Goal: Task Accomplishment & Management: Use online tool/utility

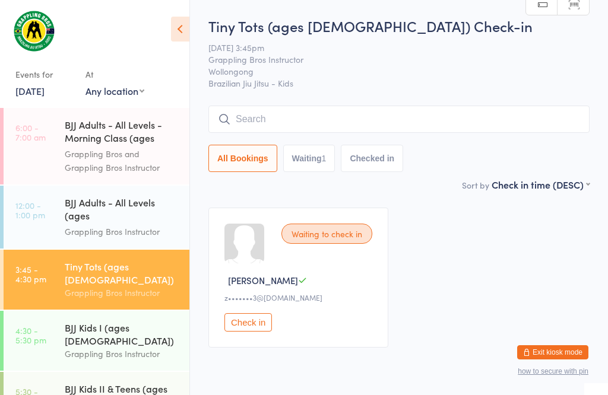
click at [411, 122] on input "search" at bounding box center [398, 119] width 381 height 27
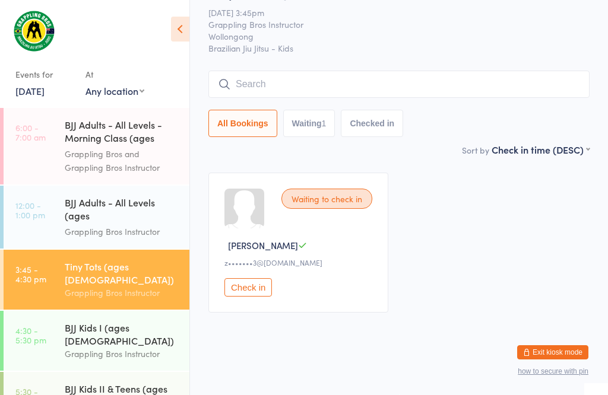
scroll to position [107, 0]
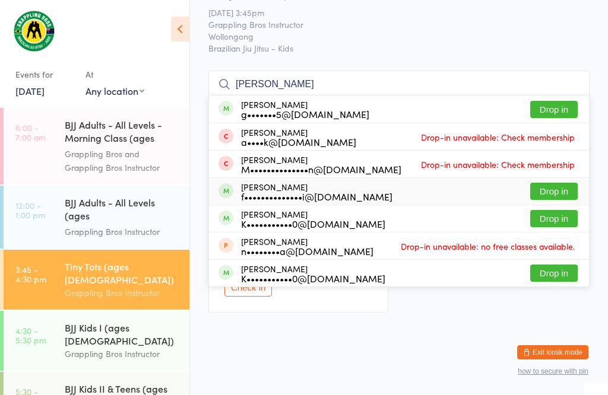
type input "[PERSON_NAME]"
click at [554, 183] on button "Drop in" at bounding box center [553, 191] width 47 height 17
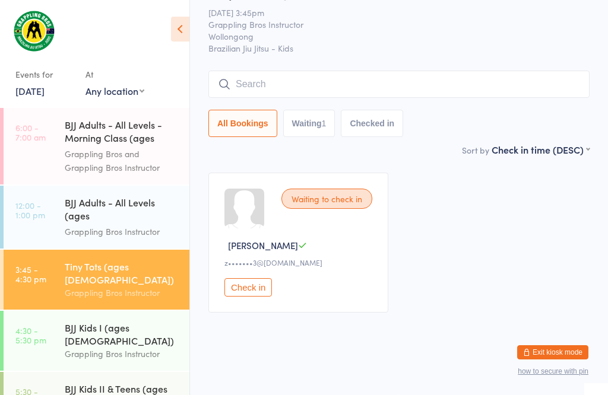
scroll to position [47, 0]
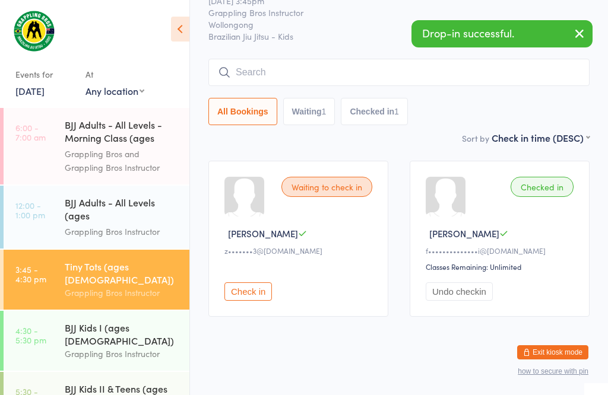
click at [522, 76] on input "search" at bounding box center [398, 72] width 381 height 27
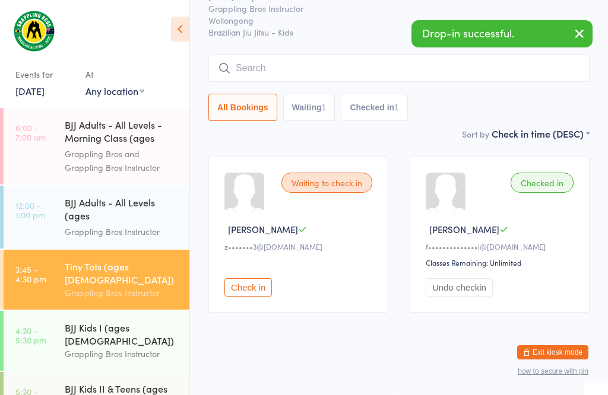
scroll to position [107, 0]
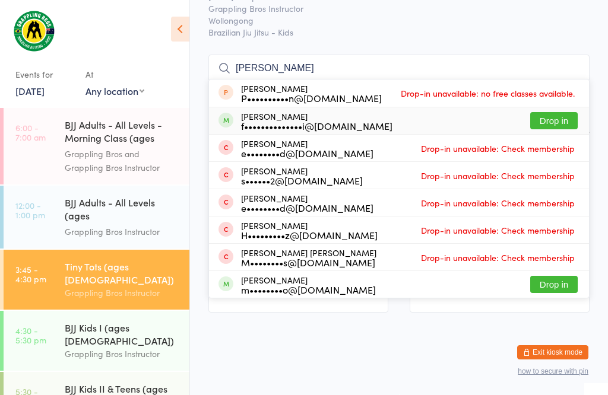
type input "[PERSON_NAME]"
click at [557, 112] on button "Drop in" at bounding box center [553, 120] width 47 height 17
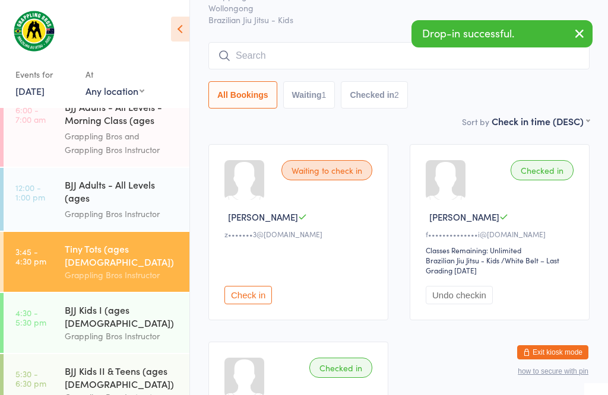
scroll to position [9, 0]
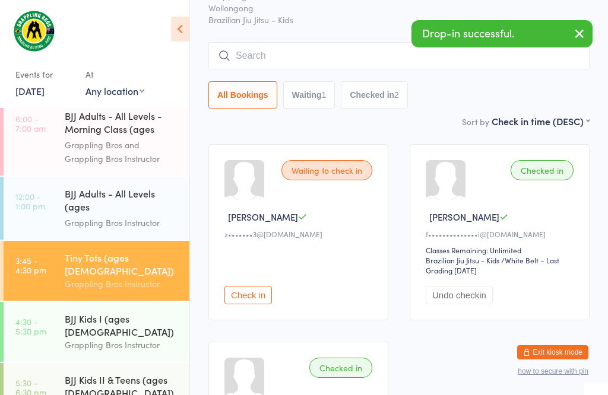
click at [434, 55] on input "search" at bounding box center [398, 55] width 381 height 27
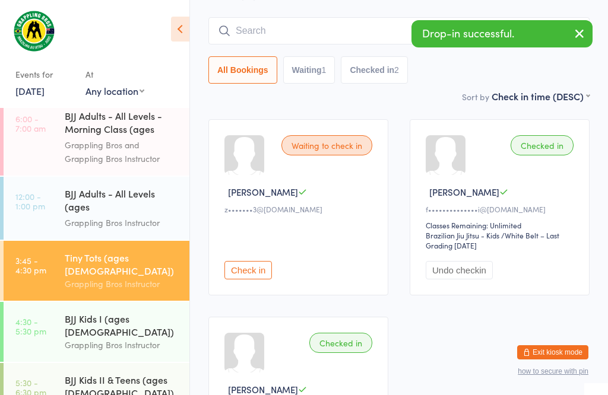
scroll to position [107, 0]
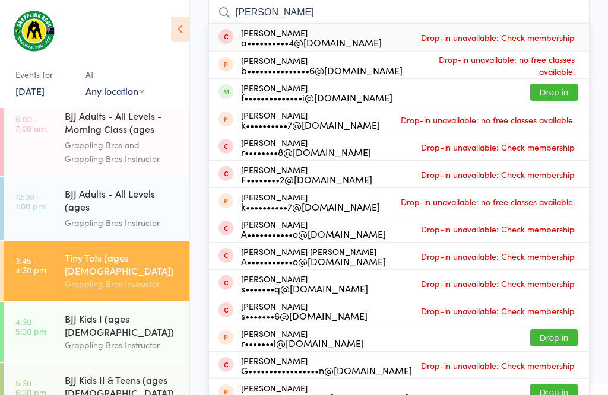
type input "[PERSON_NAME]"
click at [570, 98] on button "Drop in" at bounding box center [553, 92] width 47 height 17
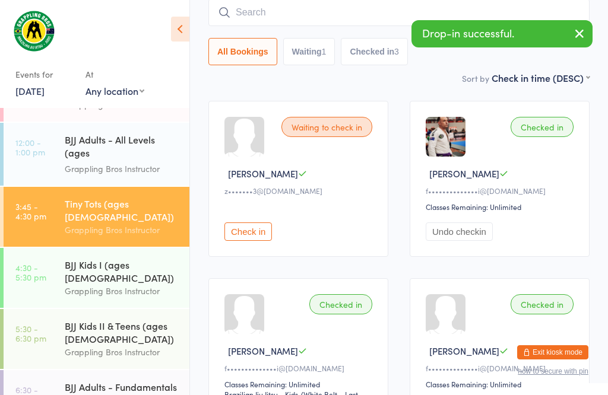
scroll to position [76, 0]
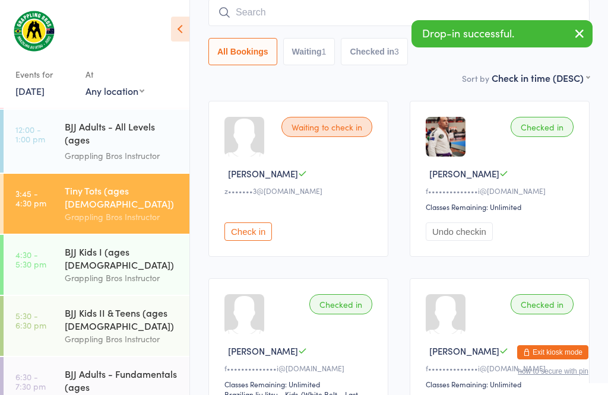
click at [69, 270] on div "BJJ Kids I (ages [DEMOGRAPHIC_DATA]) Grappling Bros Instructor" at bounding box center [127, 265] width 125 height 60
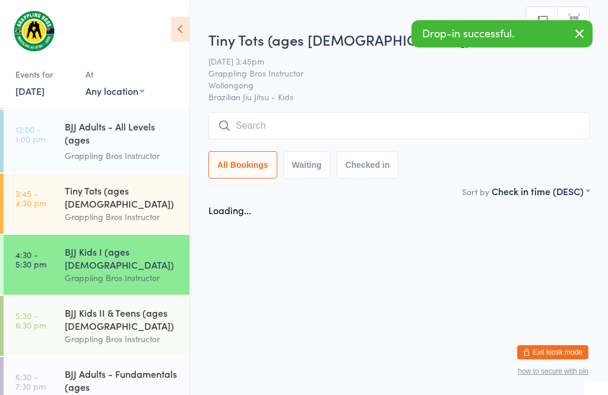
scroll to position [1, 0]
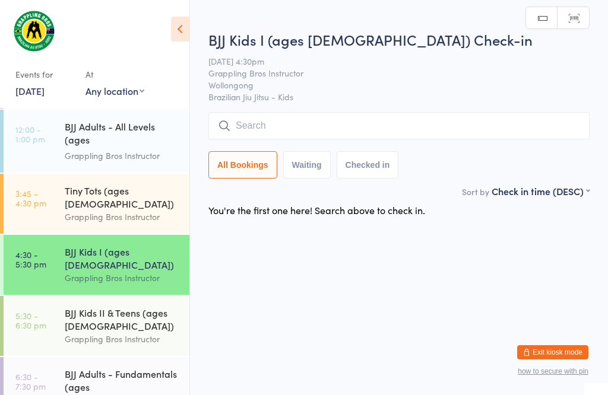
click at [457, 117] on input "search" at bounding box center [398, 125] width 381 height 27
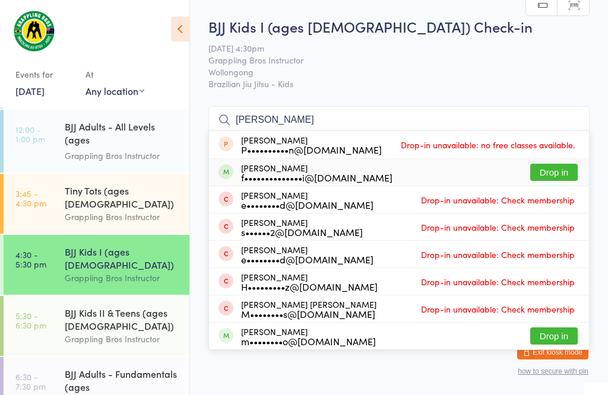
type input "[PERSON_NAME]"
click at [557, 164] on button "Drop in" at bounding box center [553, 172] width 47 height 17
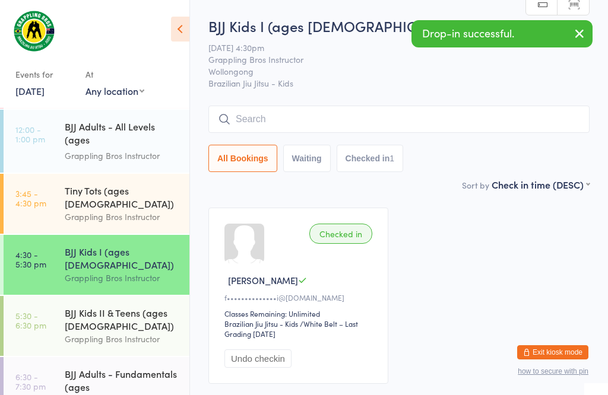
click at [443, 126] on input "search" at bounding box center [398, 119] width 381 height 27
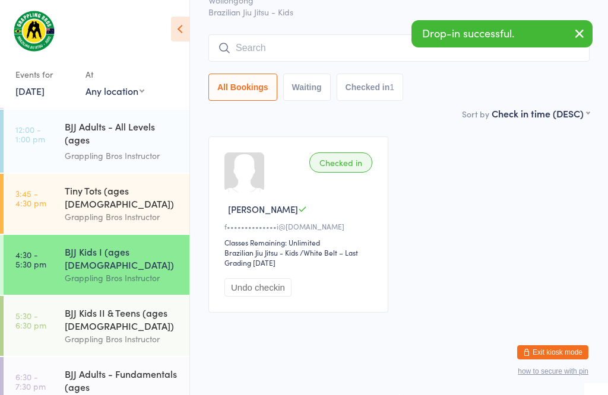
scroll to position [107, 0]
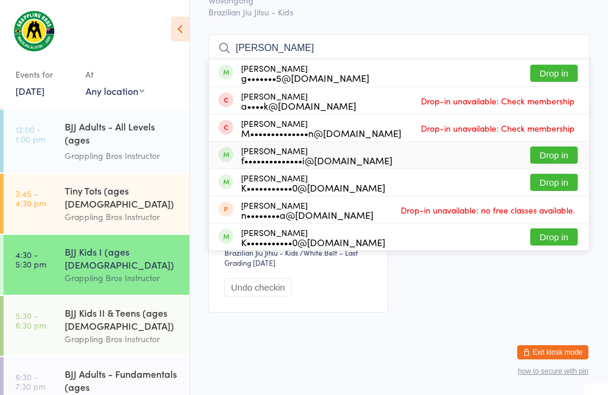
type input "[PERSON_NAME]"
click at [563, 147] on button "Drop in" at bounding box center [553, 155] width 47 height 17
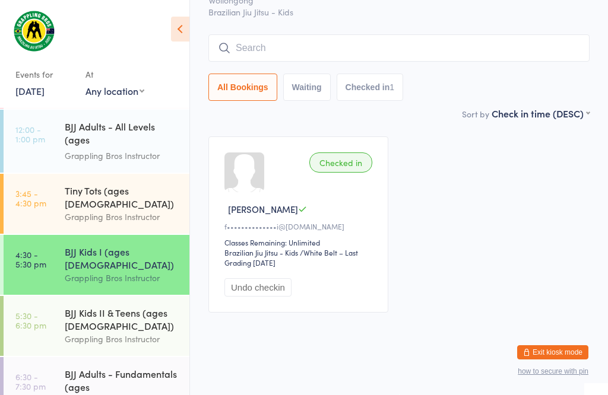
scroll to position [85, 0]
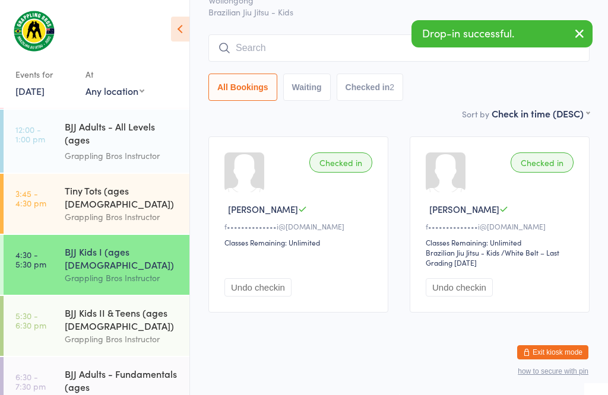
click at [355, 34] on input "search" at bounding box center [398, 47] width 381 height 27
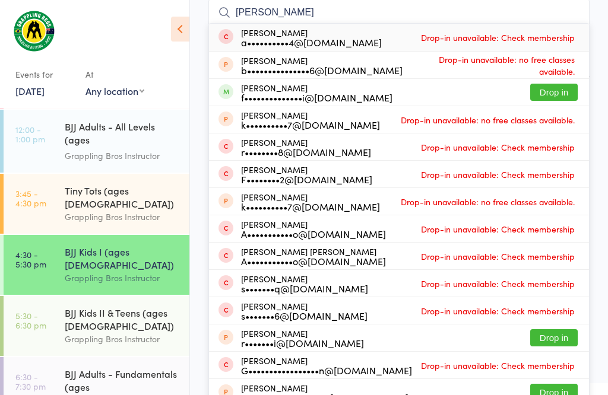
type input "[PERSON_NAME]"
click at [553, 81] on div "[PERSON_NAME] f••••••••••••••i@[DOMAIN_NAME] Drop in" at bounding box center [399, 92] width 380 height 27
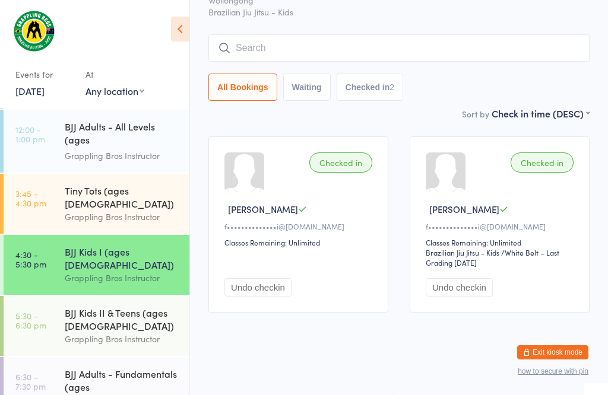
scroll to position [85, 0]
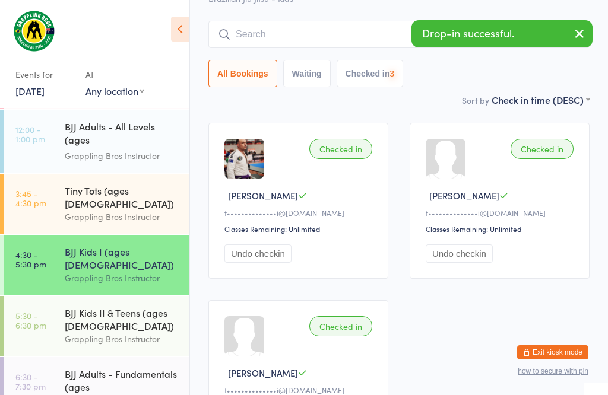
click at [144, 194] on div "Tiny Tots (ages [DEMOGRAPHIC_DATA])" at bounding box center [122, 197] width 115 height 26
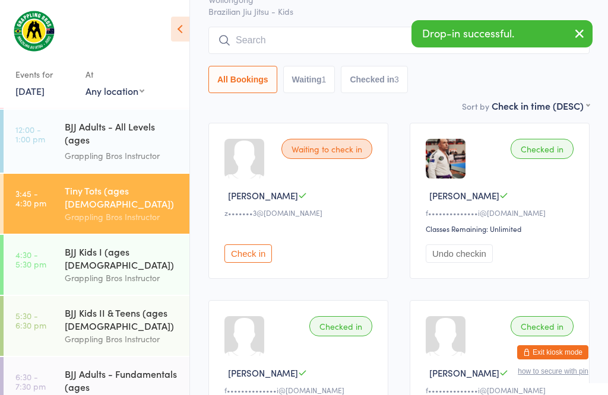
scroll to position [1, 0]
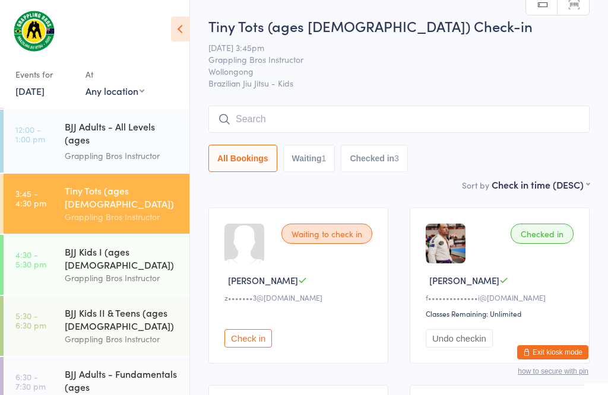
click at [376, 119] on input "search" at bounding box center [398, 119] width 381 height 27
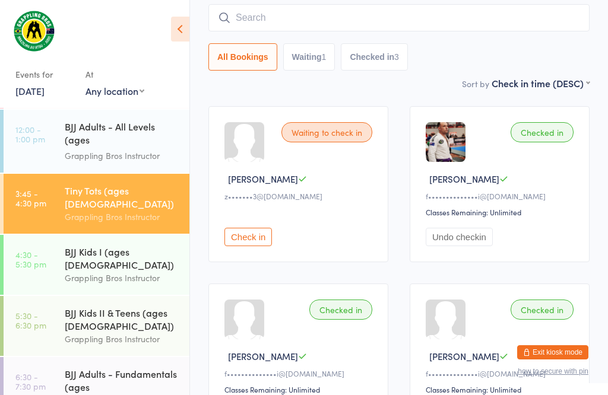
scroll to position [107, 0]
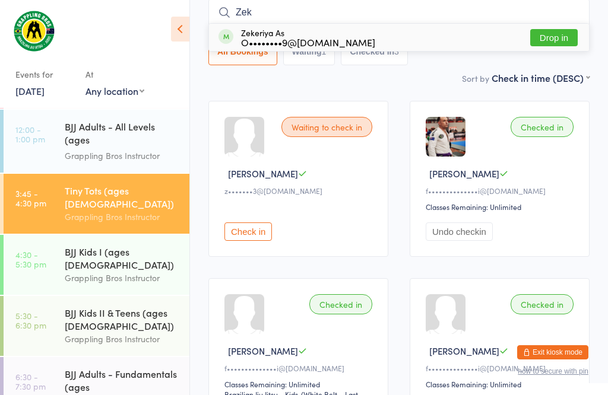
type input "Zek"
click at [565, 37] on button "Drop in" at bounding box center [553, 37] width 47 height 17
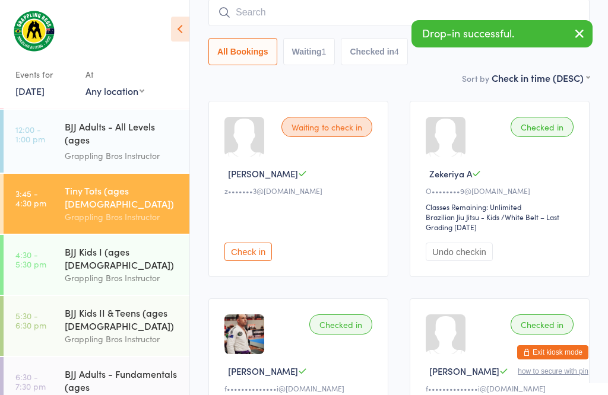
click at [341, 6] on input "search" at bounding box center [398, 12] width 381 height 27
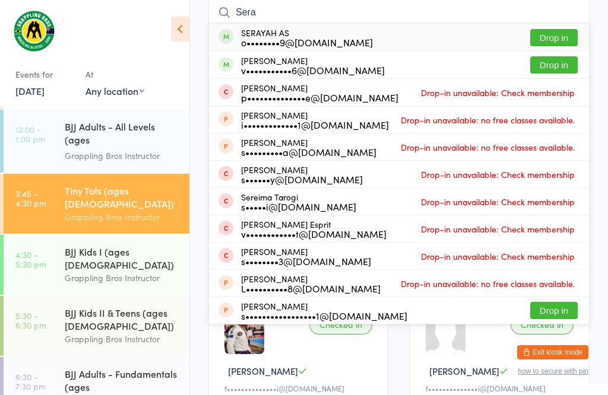
type input "Sera"
click at [555, 33] on button "Drop in" at bounding box center [553, 37] width 47 height 17
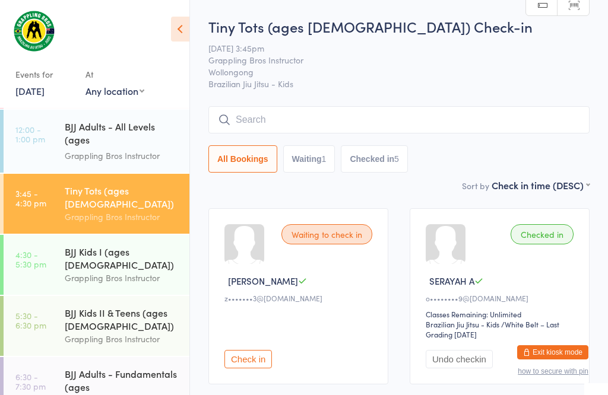
scroll to position [0, 0]
click at [401, 125] on input "search" at bounding box center [398, 119] width 381 height 27
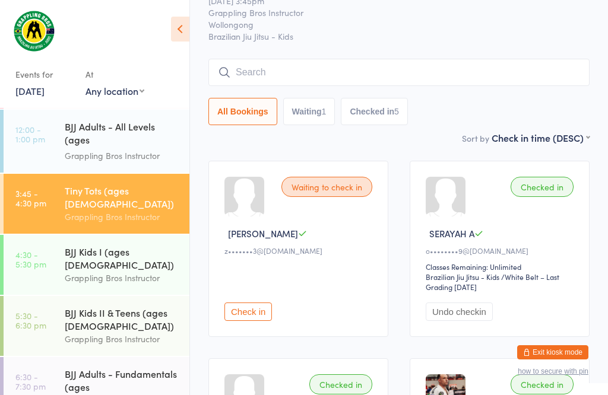
scroll to position [107, 0]
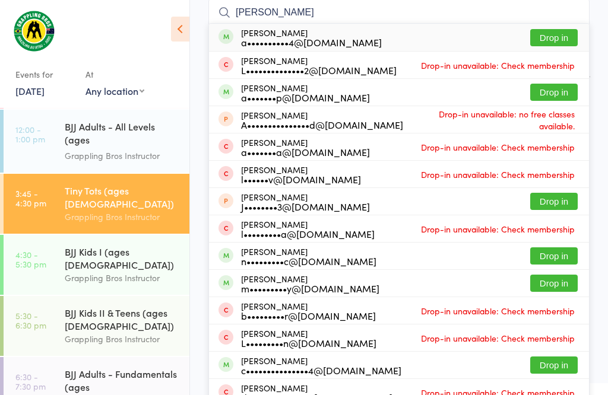
type input "[PERSON_NAME]"
click at [555, 39] on button "Drop in" at bounding box center [553, 37] width 47 height 17
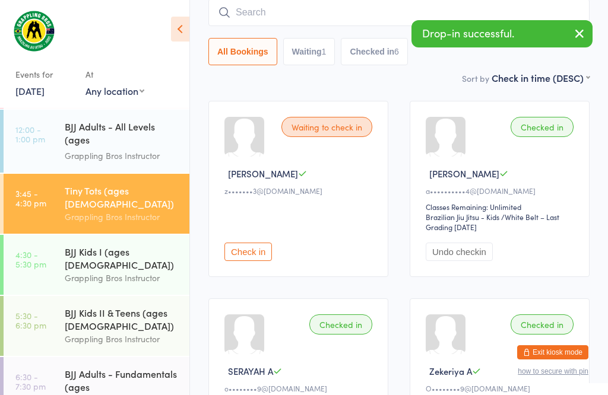
click at [335, 13] on input "search" at bounding box center [398, 12] width 381 height 27
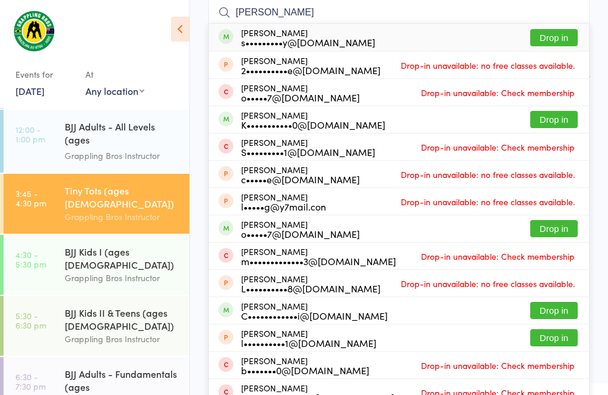
type input "[PERSON_NAME]"
click at [553, 37] on button "Drop in" at bounding box center [553, 37] width 47 height 17
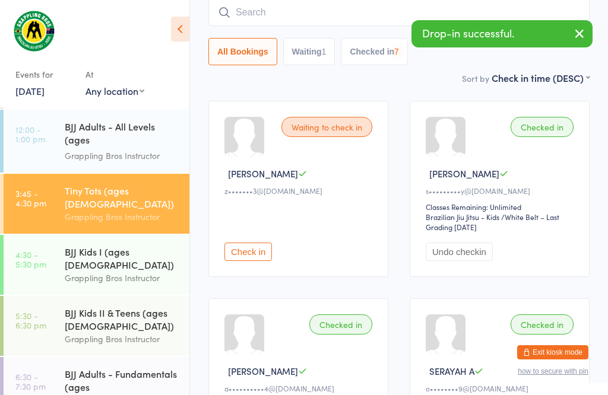
click at [74, 246] on div "BJJ Kids I (ages [DEMOGRAPHIC_DATA])" at bounding box center [122, 258] width 115 height 26
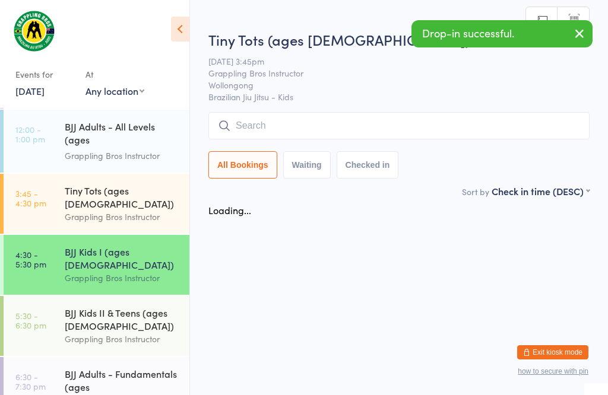
scroll to position [1, 0]
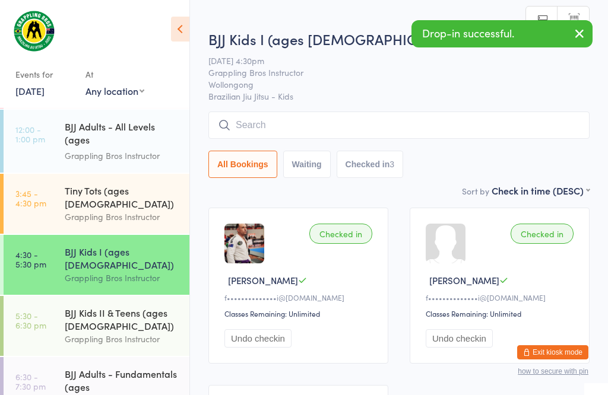
click at [283, 128] on input "search" at bounding box center [398, 125] width 381 height 27
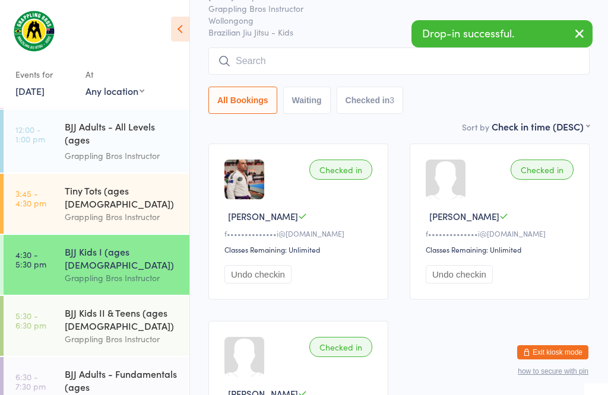
scroll to position [113, 0]
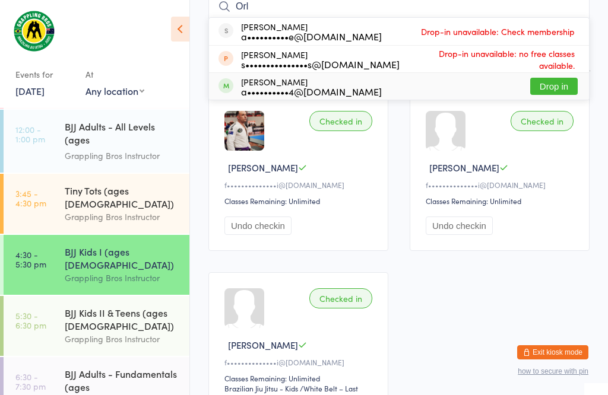
type input "Orl"
click at [557, 82] on button "Drop in" at bounding box center [553, 86] width 47 height 17
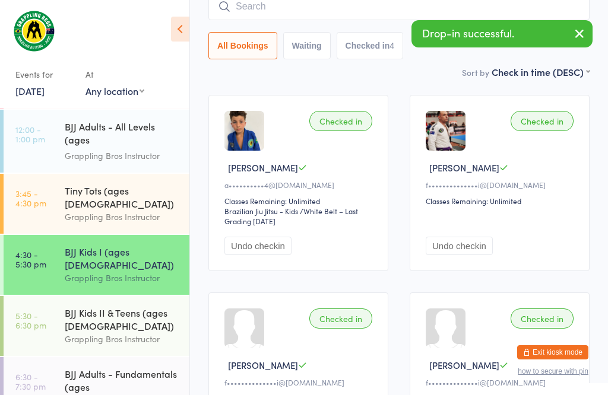
click at [42, 197] on time "3:45 - 4:30 pm" at bounding box center [30, 198] width 31 height 19
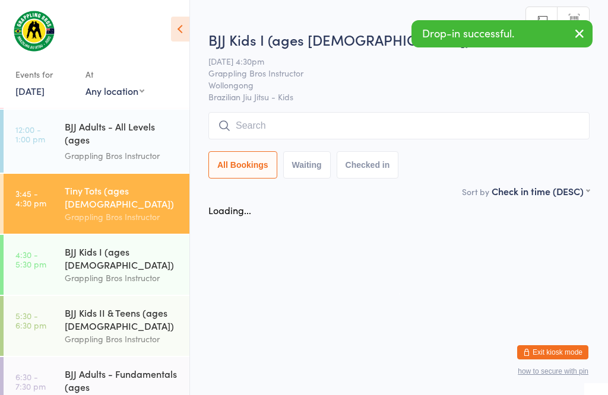
scroll to position [1, 0]
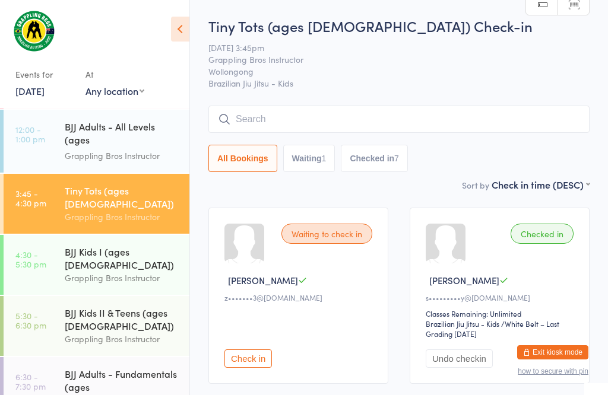
click at [123, 271] on div "Grappling Bros Instructor" at bounding box center [122, 278] width 115 height 14
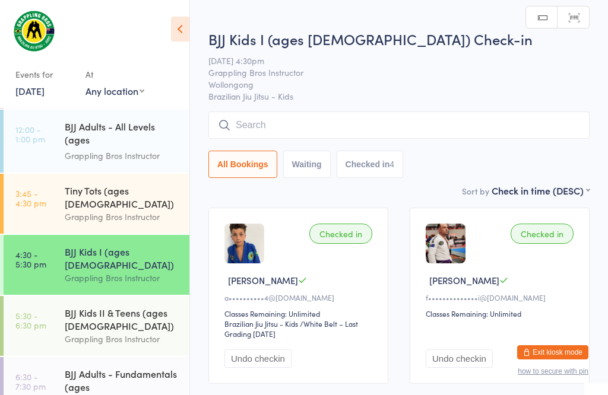
click at [266, 126] on input "search" at bounding box center [398, 125] width 381 height 27
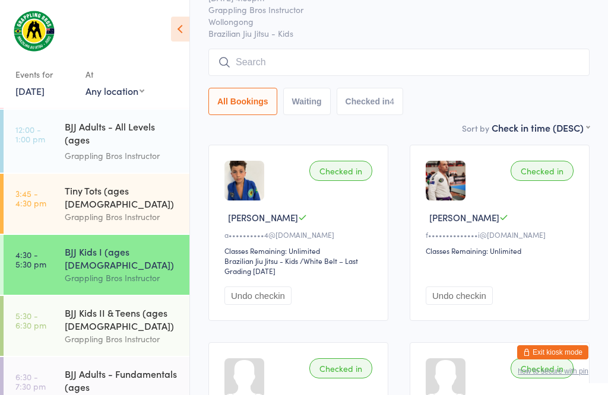
scroll to position [113, 0]
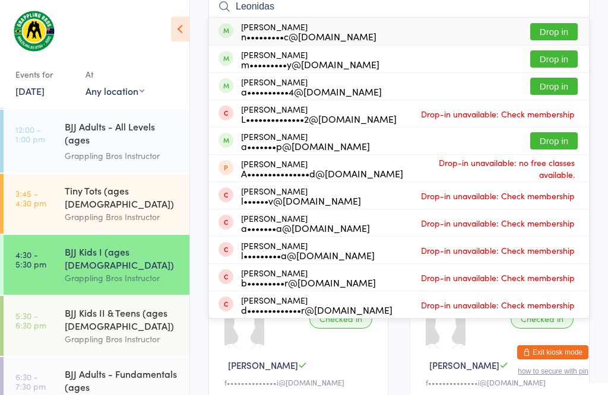
type input "Leonidas"
click at [278, 28] on div "[PERSON_NAME] n•••••••••c@[DOMAIN_NAME]" at bounding box center [308, 31] width 135 height 19
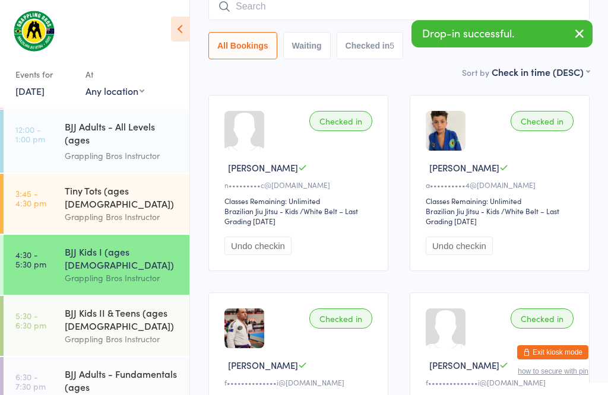
click at [105, 194] on div "Tiny Tots (ages [DEMOGRAPHIC_DATA])" at bounding box center [122, 197] width 115 height 26
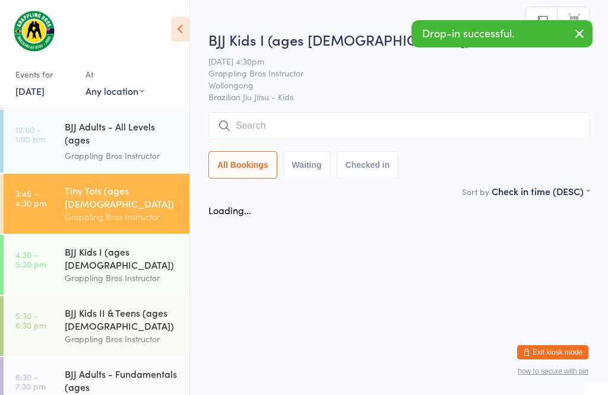
scroll to position [1, 0]
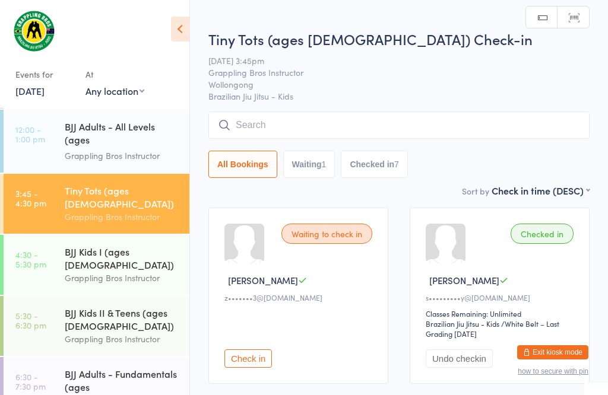
click at [265, 129] on input "search" at bounding box center [398, 125] width 381 height 27
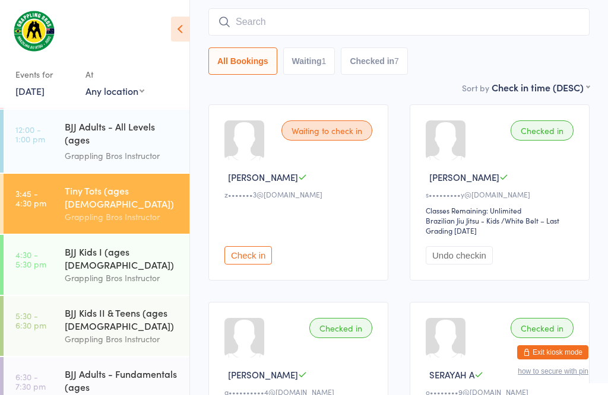
scroll to position [113, 0]
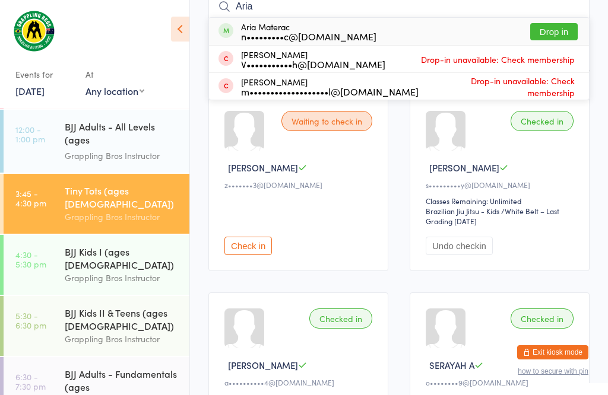
type input "Aria"
click at [565, 34] on button "Drop in" at bounding box center [553, 31] width 47 height 17
